Goal: Task Accomplishment & Management: Manage account settings

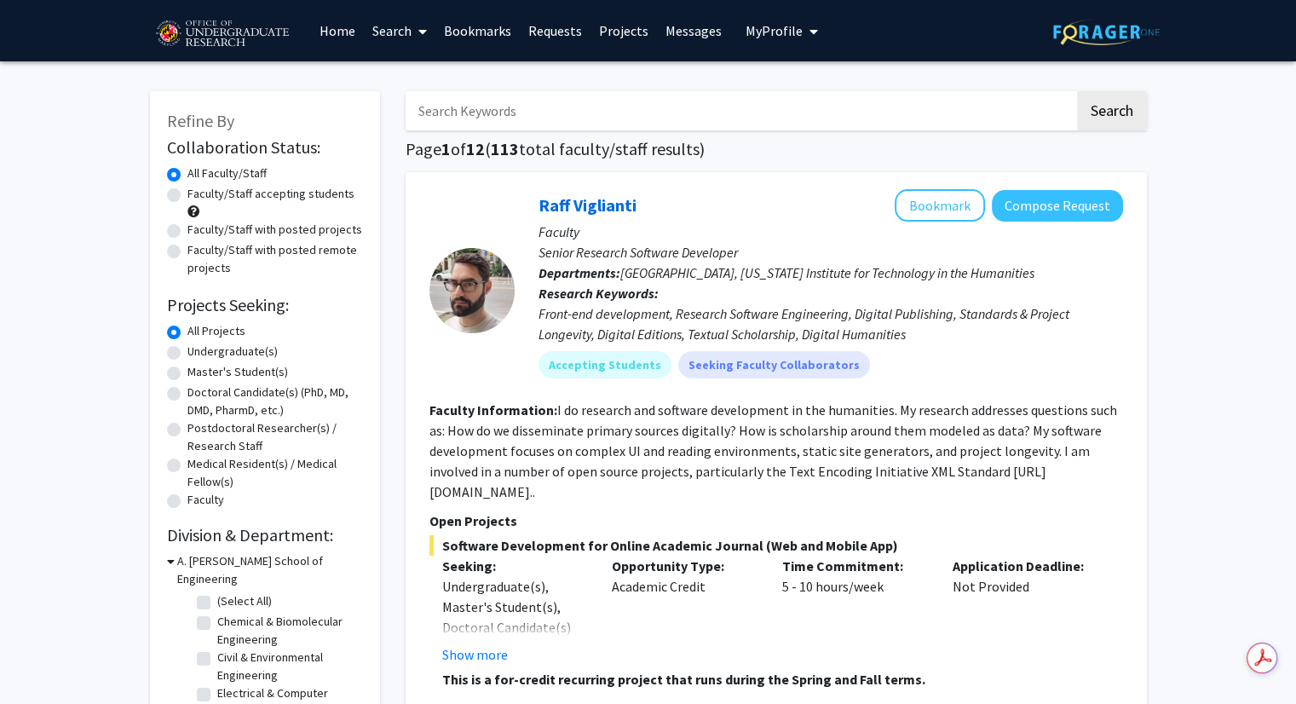
drag, startPoint x: 786, startPoint y: 50, endPoint x: 791, endPoint y: 20, distance: 30.3
click at [791, 20] on button "My Profile" at bounding box center [782, 30] width 83 height 61
click at [800, 86] on span "[PERSON_NAME]" at bounding box center [851, 79] width 103 height 19
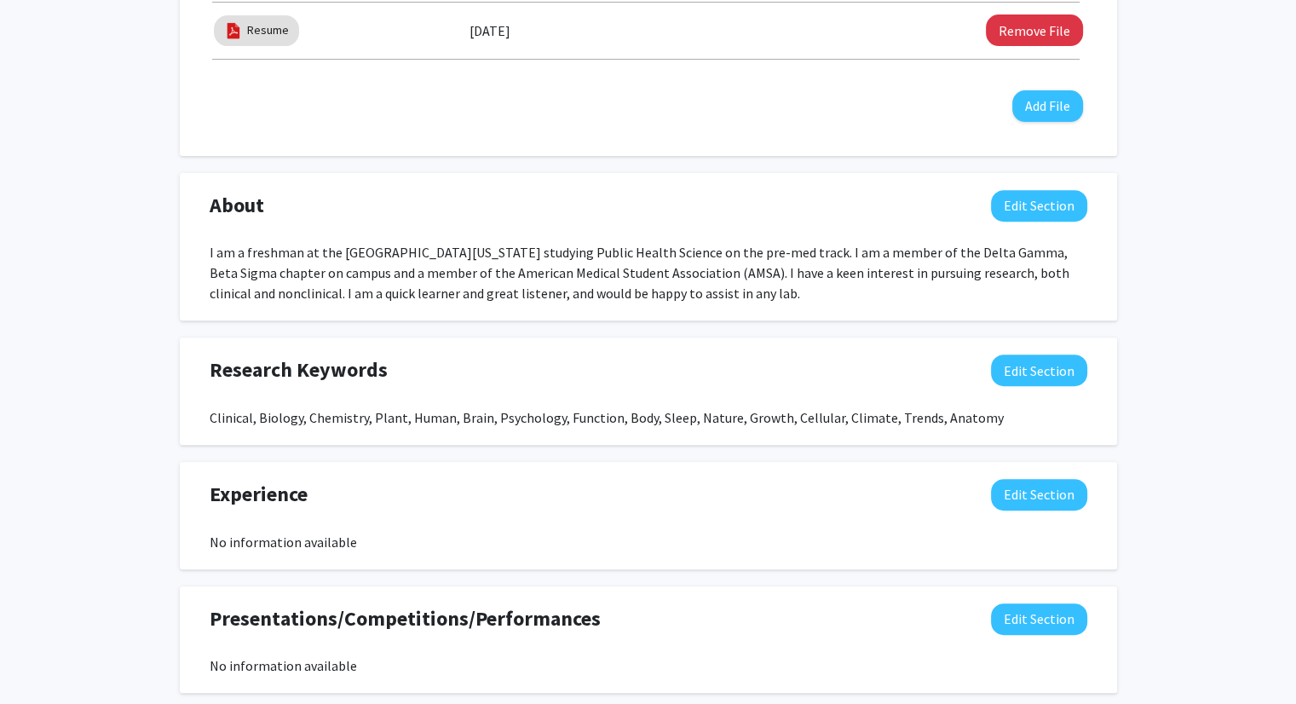
scroll to position [622, 0]
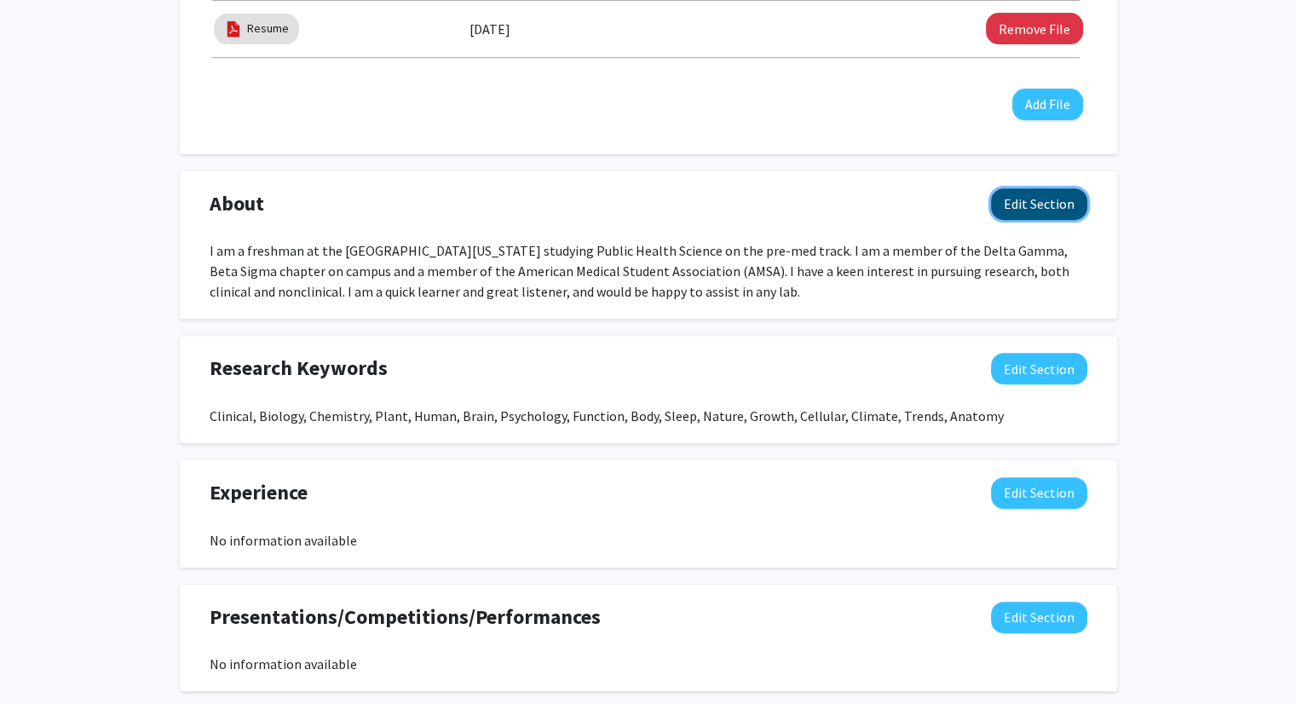
click at [995, 193] on button "Edit Section" at bounding box center [1039, 204] width 96 height 32
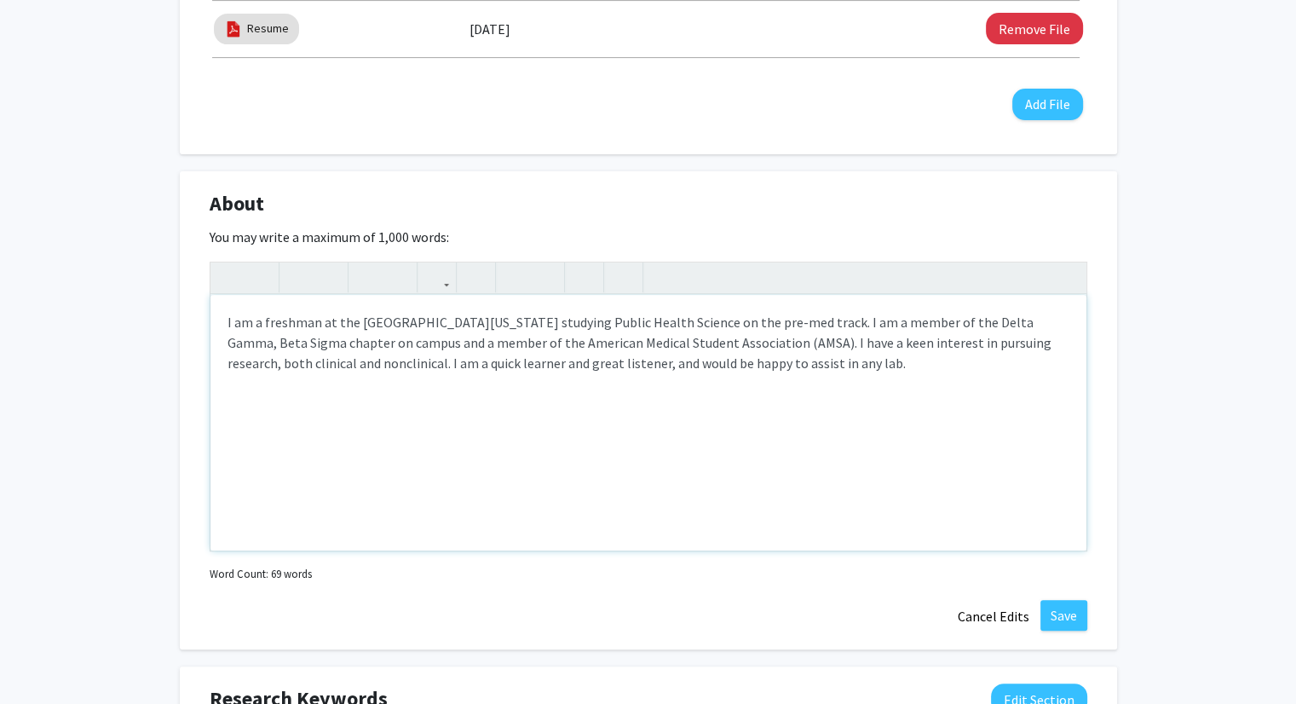
click at [256, 342] on div "I am a freshman at the University of Maryland studying Public Health Science on…" at bounding box center [649, 423] width 876 height 256
type textarea "I am a freshman at the University of Maryland studying Public Health Science on…"
click at [1065, 600] on button "Save" at bounding box center [1064, 615] width 47 height 31
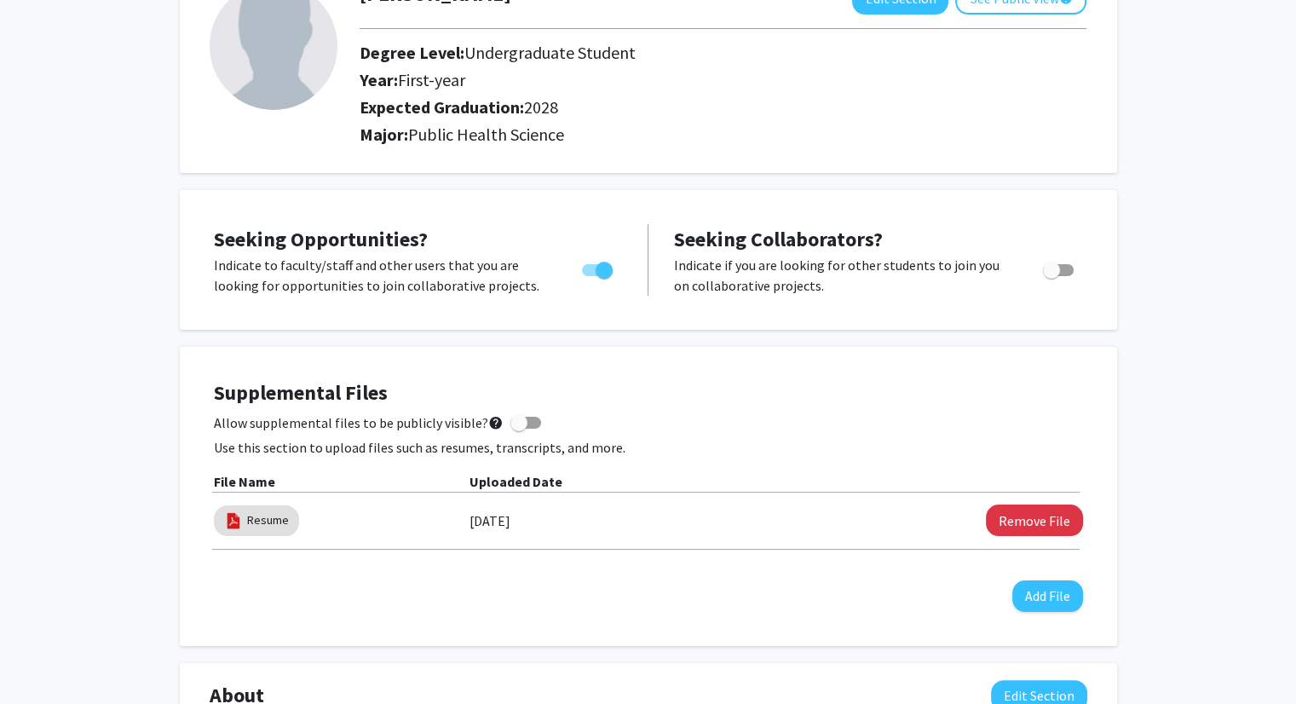
scroll to position [0, 0]
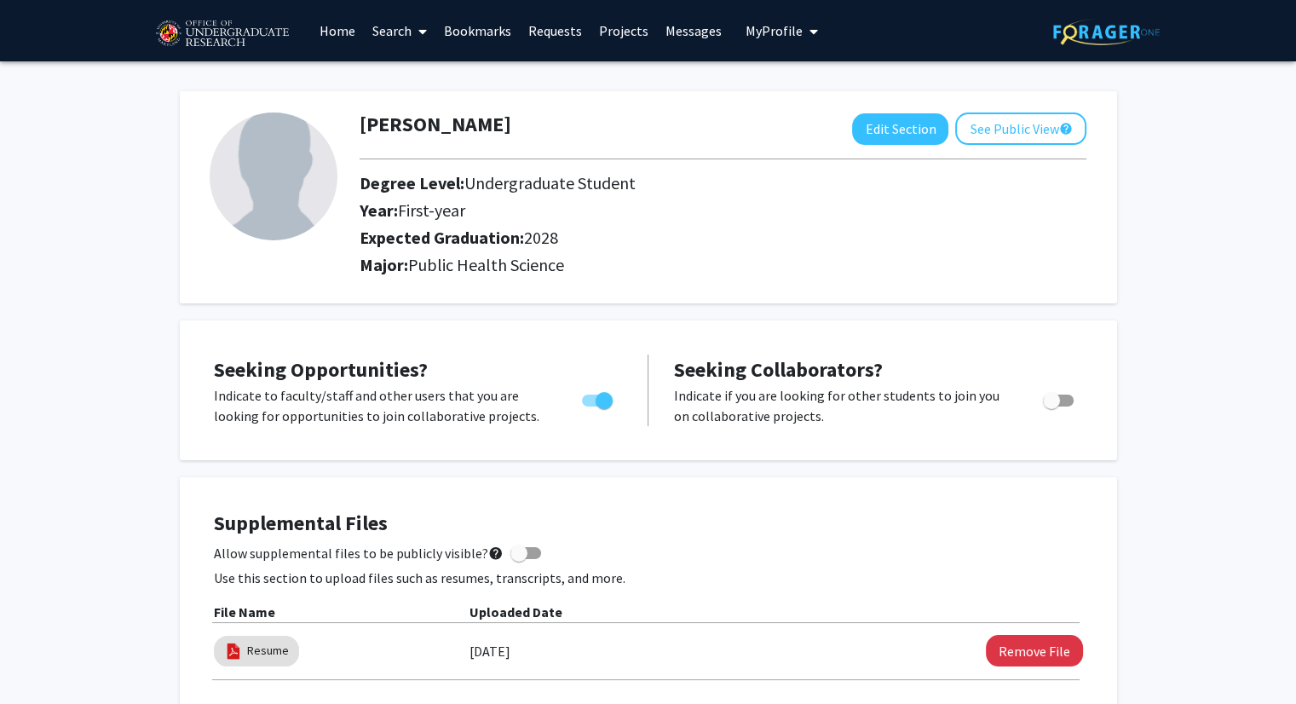
click at [344, 26] on link "Home" at bounding box center [337, 31] width 53 height 60
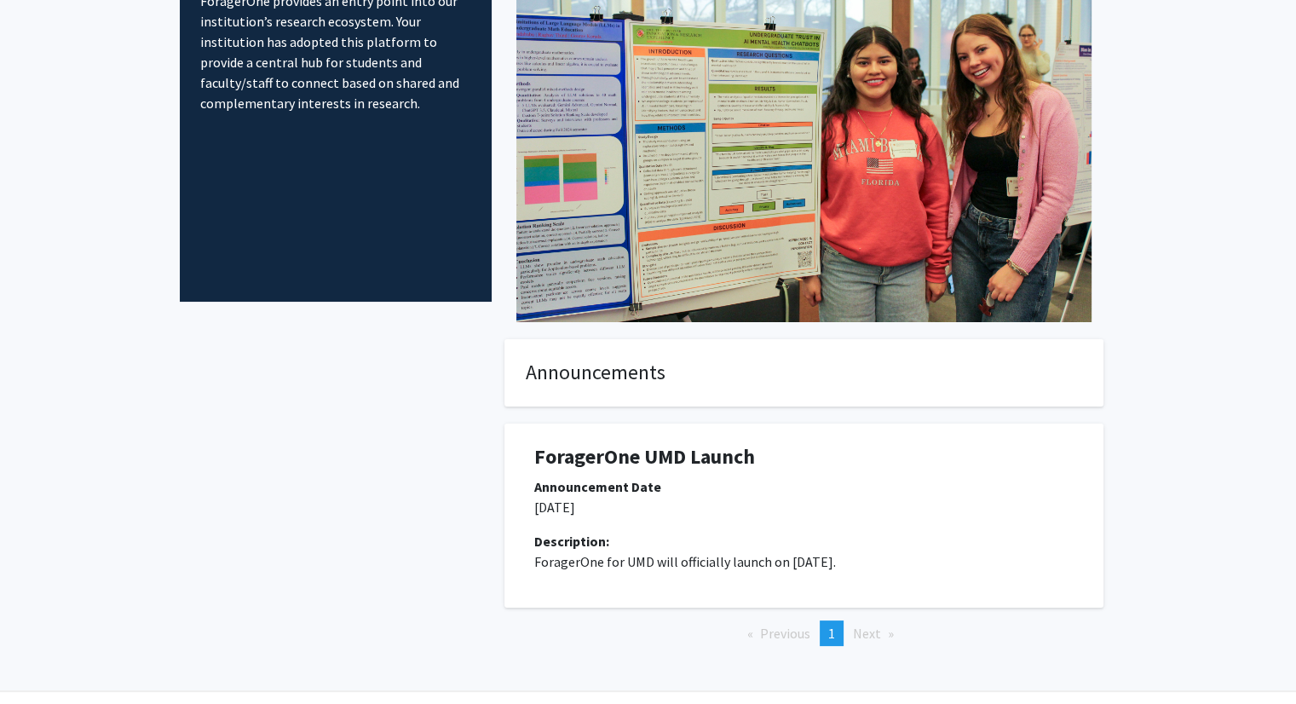
scroll to position [191, 0]
